Goal: Task Accomplishment & Management: Manage account settings

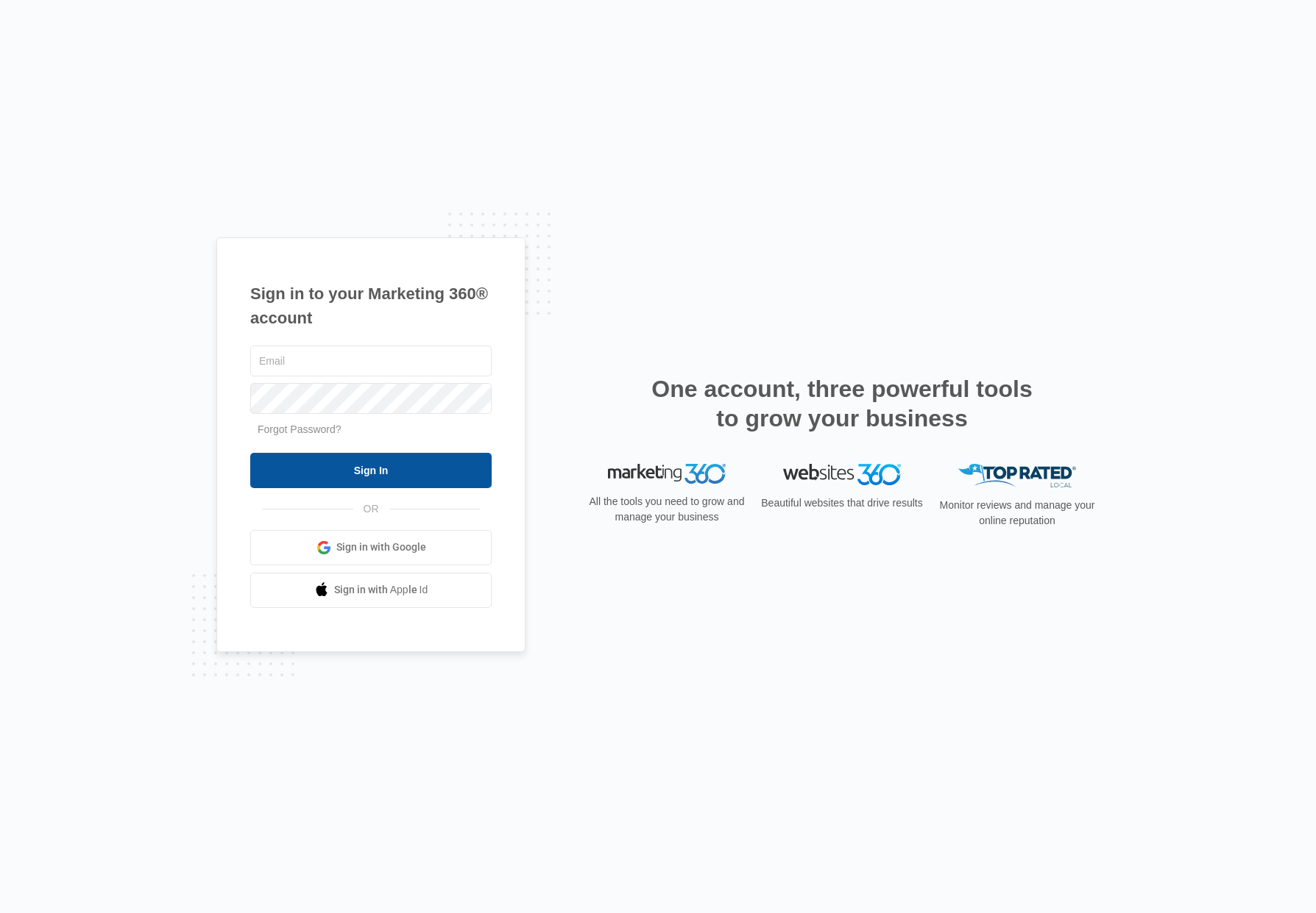
click at [401, 477] on input "Sign In" at bounding box center [370, 470] width 241 height 35
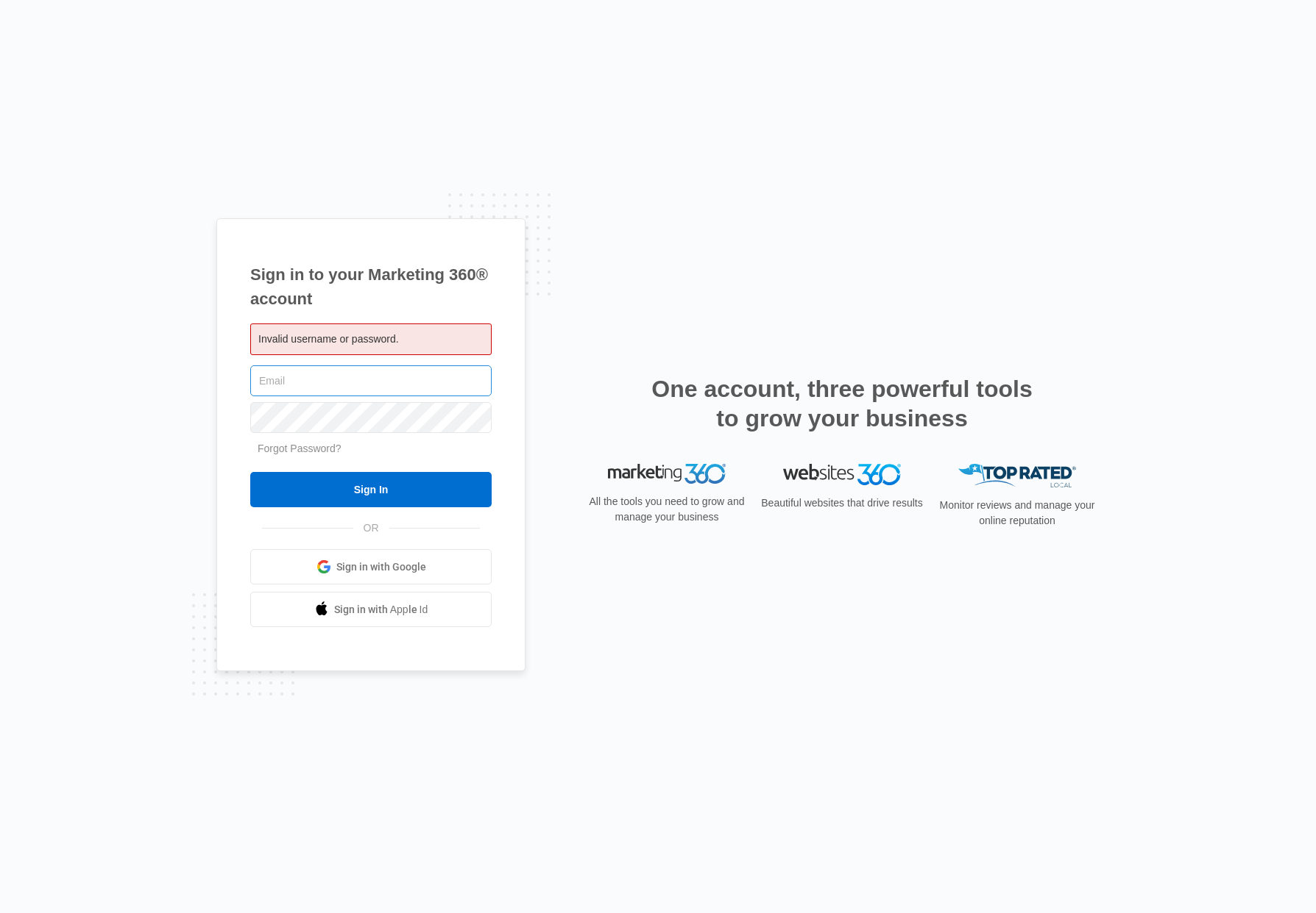
click at [314, 376] on input "text" at bounding box center [370, 381] width 241 height 31
type input "[EMAIL_ADDRESS][DOMAIN_NAME]"
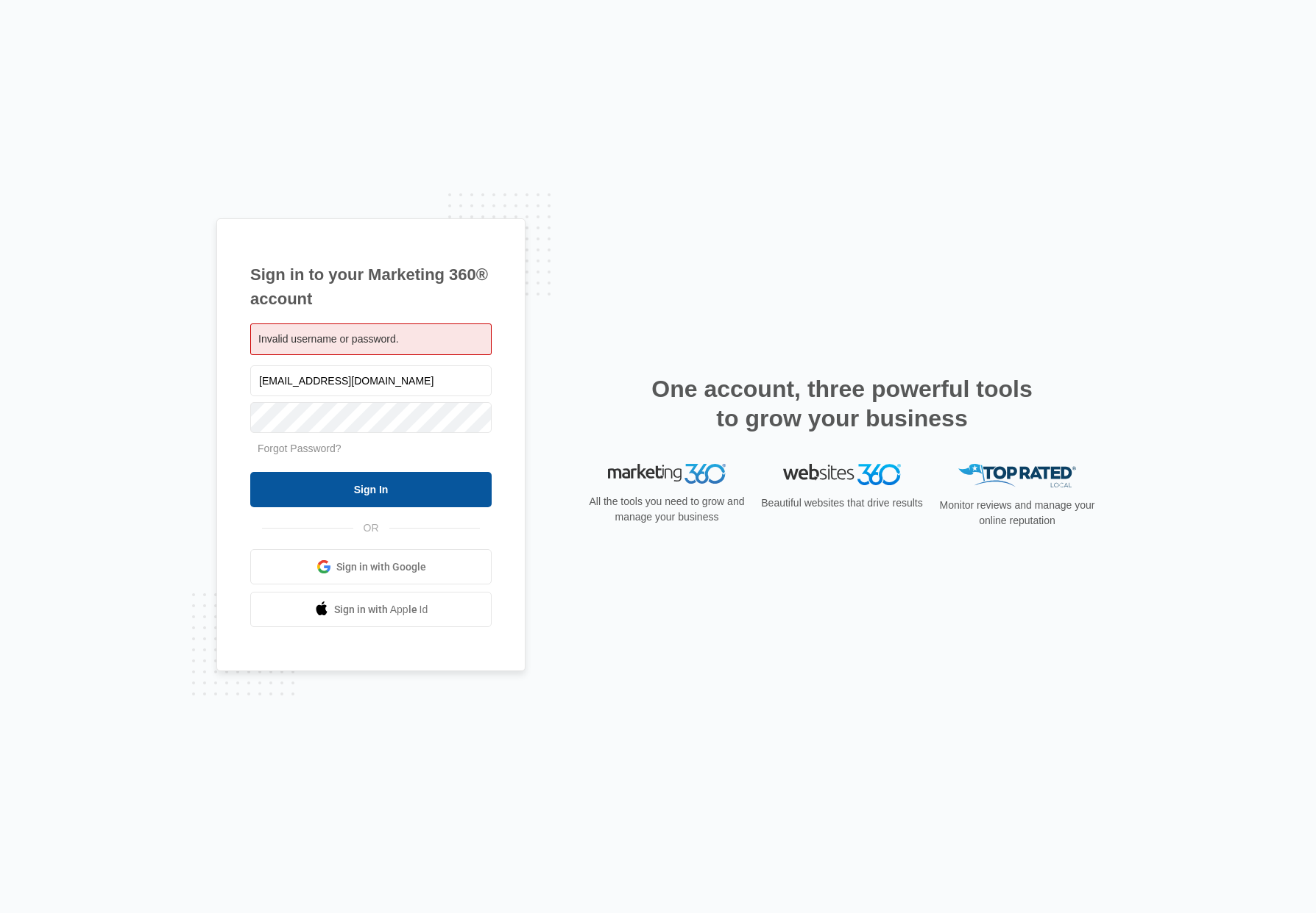
click at [400, 483] on input "Sign In" at bounding box center [370, 490] width 241 height 35
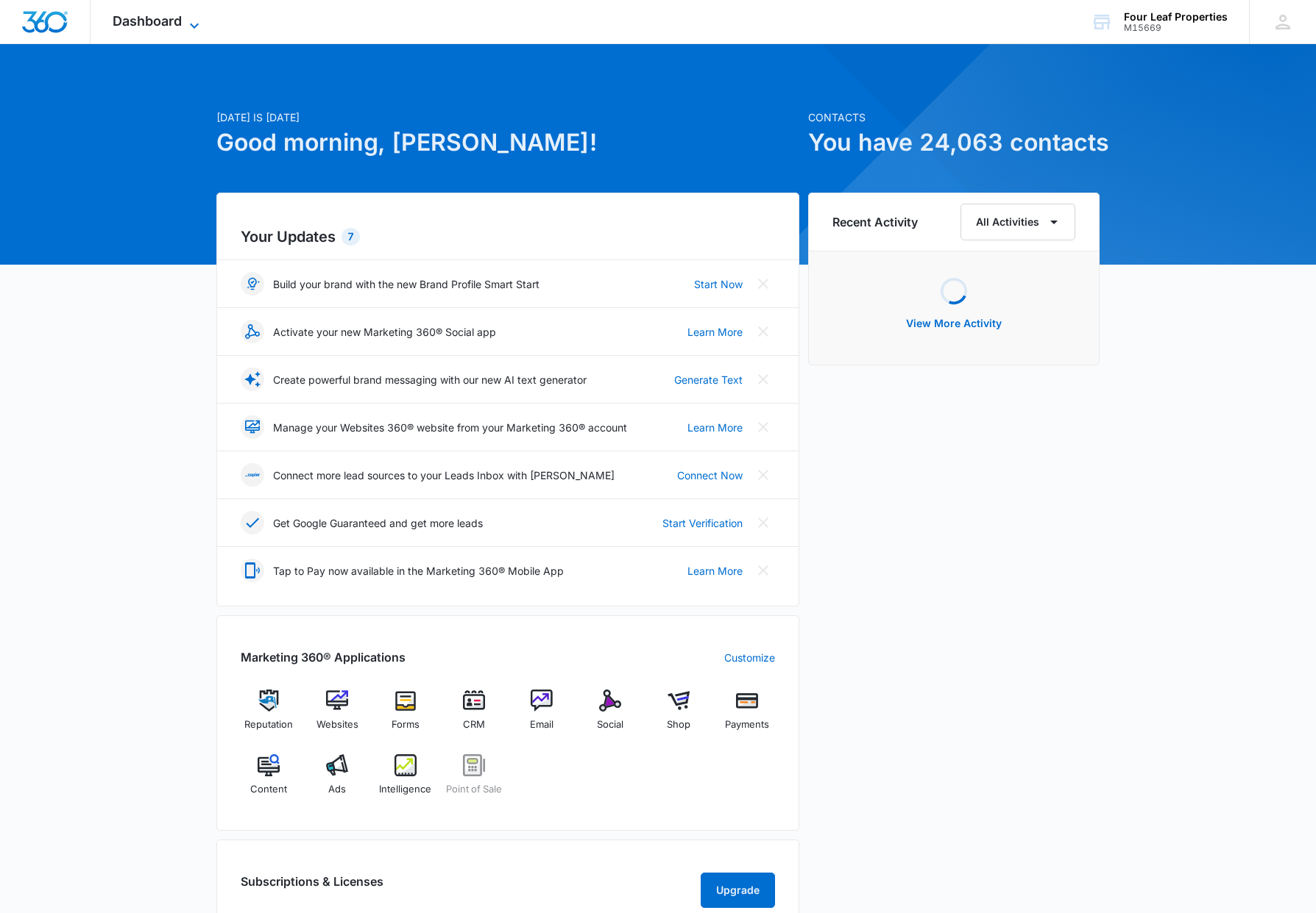
click at [196, 21] on icon at bounding box center [194, 25] width 17 height 17
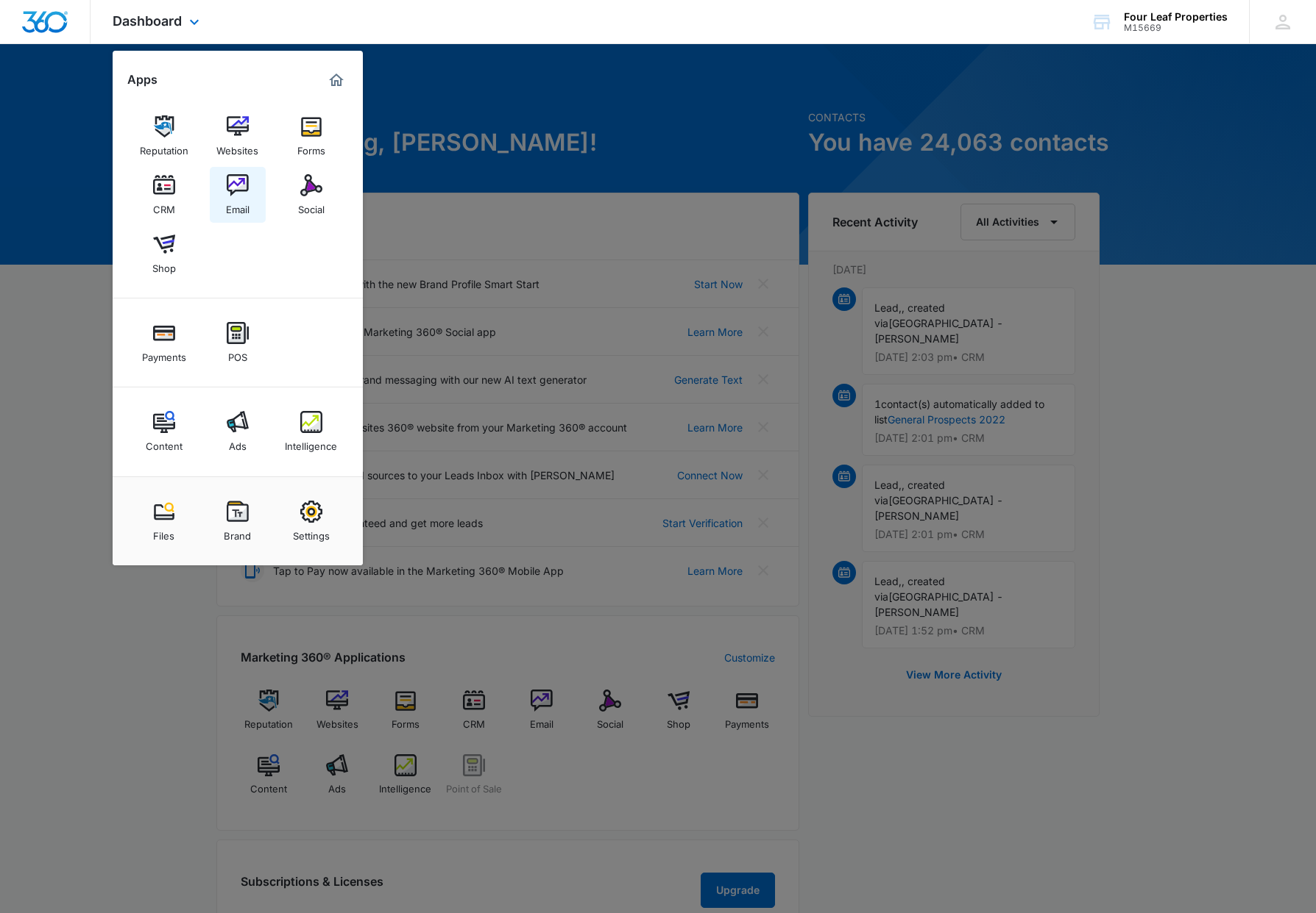
click at [245, 186] on img at bounding box center [238, 185] width 22 height 22
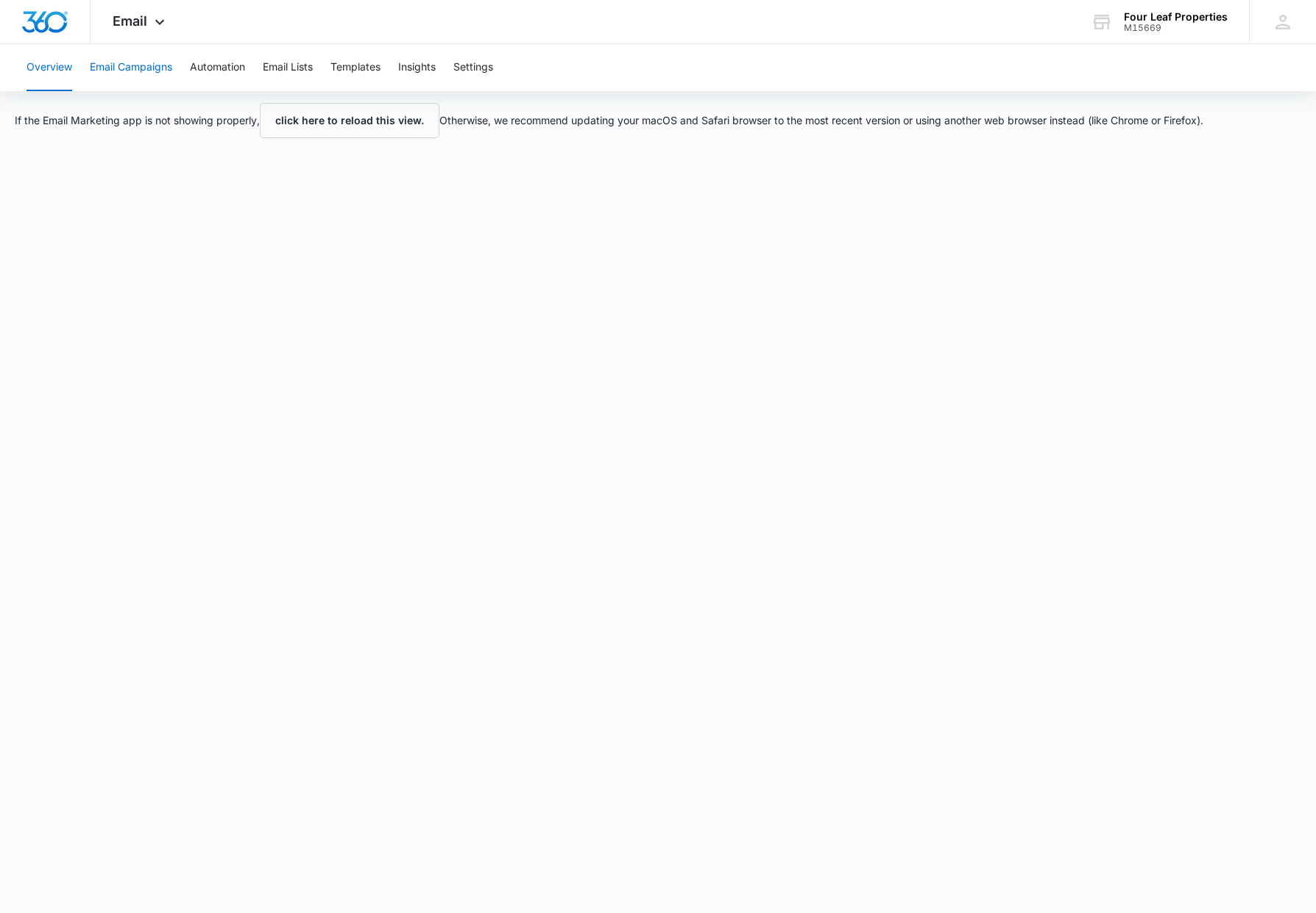
click at [161, 68] on button "Email Campaigns" at bounding box center [131, 68] width 82 height 47
click at [426, 69] on button "Insights" at bounding box center [417, 68] width 38 height 47
